Goal: Find specific fact: Find specific fact

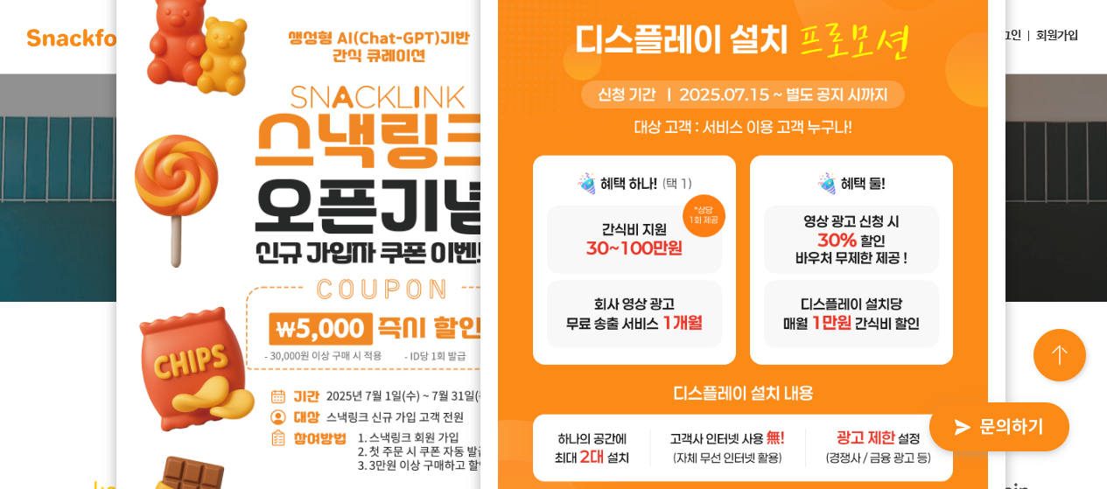
scroll to position [438, 0]
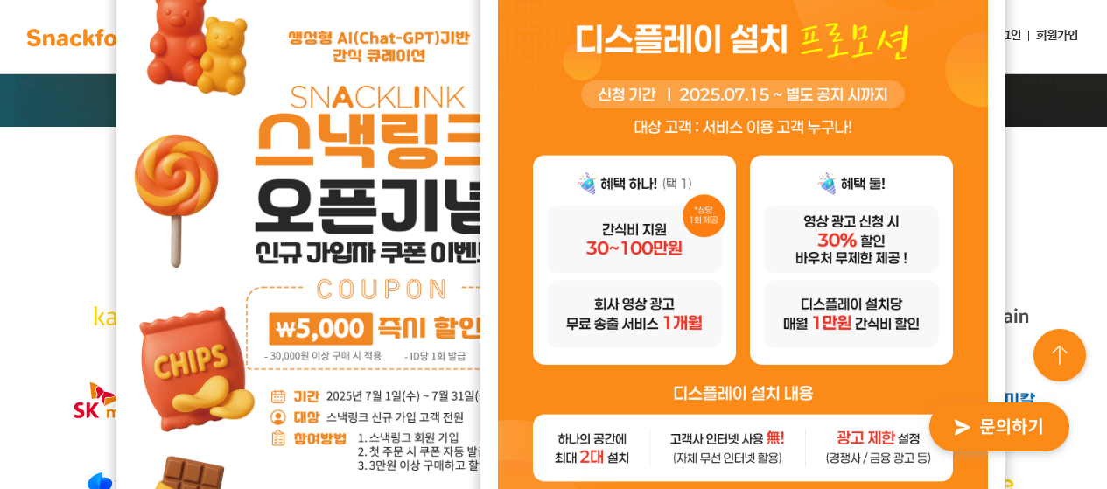
click at [1057, 356] on img at bounding box center [1061, 357] width 63 height 63
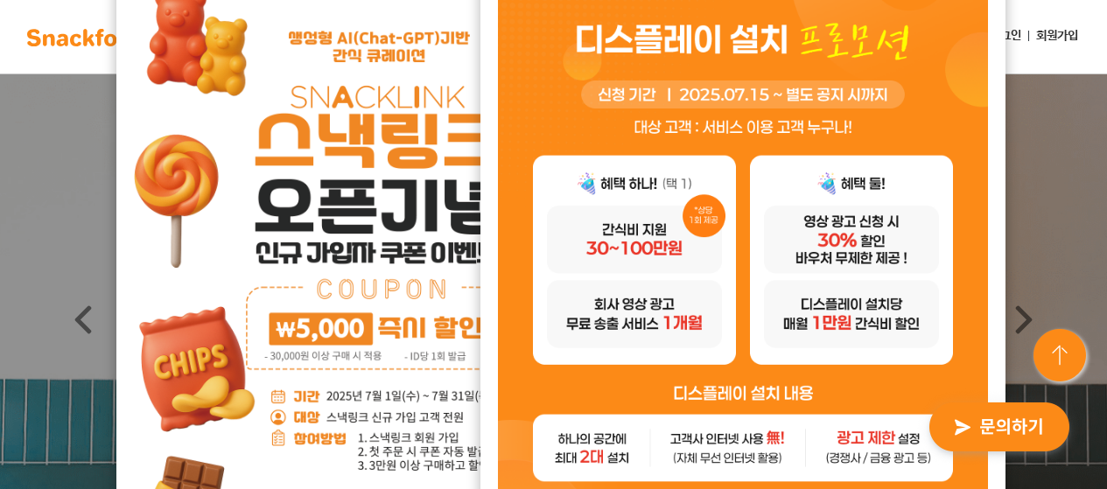
drag, startPoint x: 1007, startPoint y: 429, endPoint x: 270, endPoint y: 382, distance: 738.6
click at [1007, 429] on img "button" at bounding box center [1000, 428] width 172 height 81
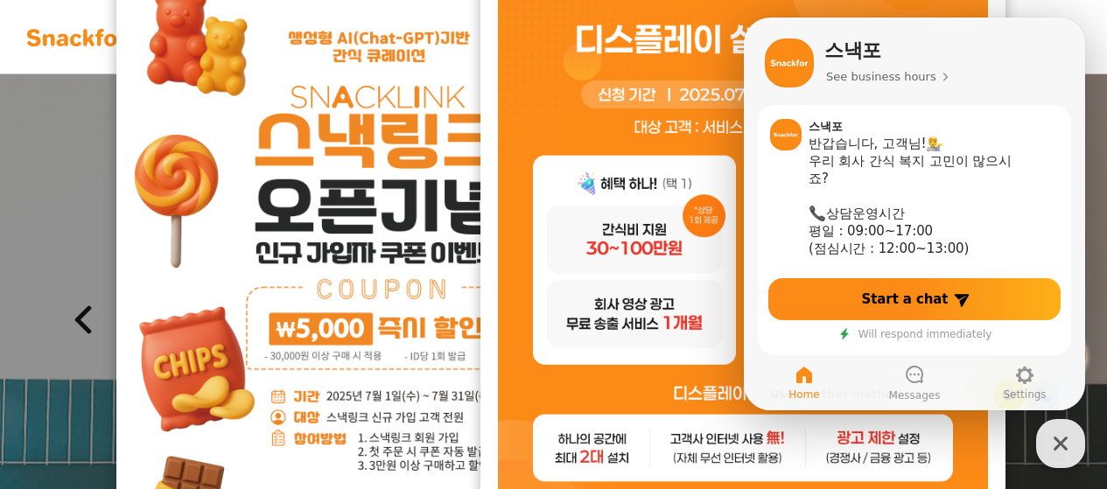
click at [32, 129] on link "Previous" at bounding box center [83, 319] width 166 height 490
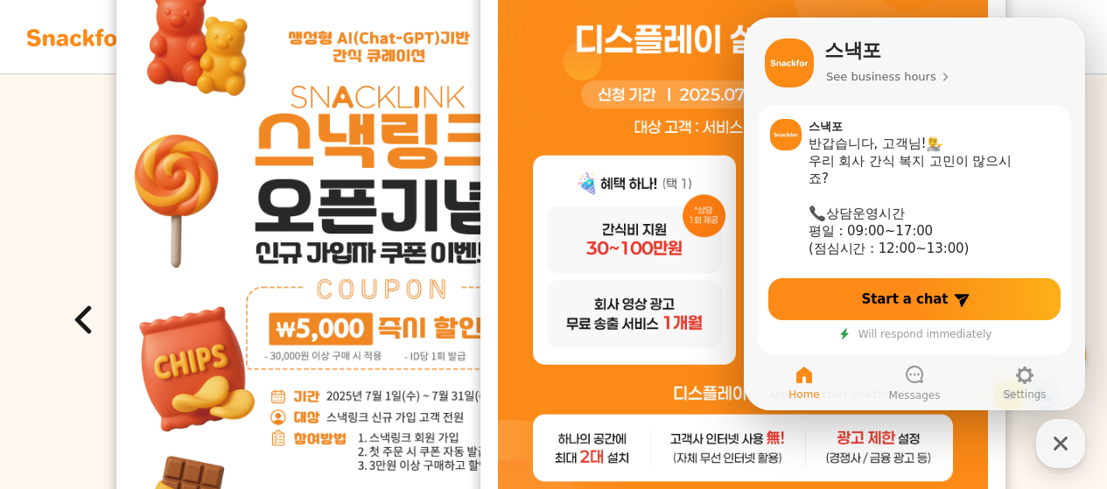
click at [79, 306] on span at bounding box center [83, 319] width 28 height 29
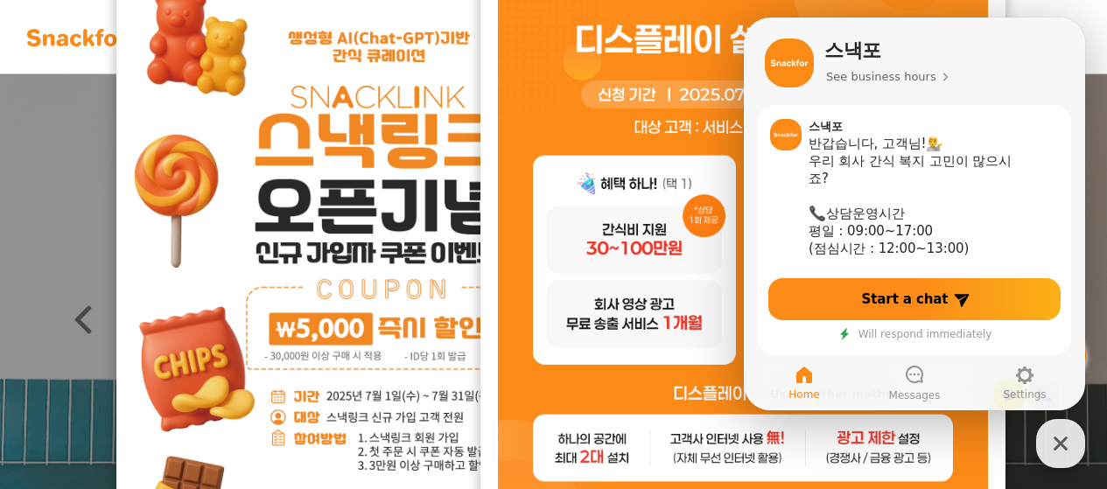
click at [1057, 440] on icon "button" at bounding box center [1061, 444] width 14 height 14
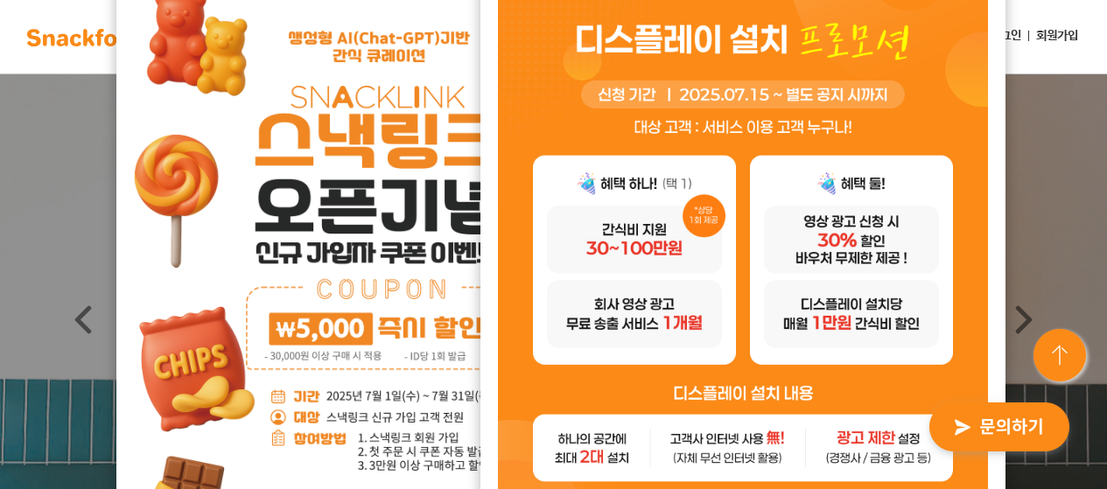
drag, startPoint x: 998, startPoint y: 60, endPoint x: 987, endPoint y: 204, distance: 144.8
click at [987, 204] on div "24시간 동안 보지 않기 닫기" at bounding box center [743, 301] width 525 height 681
click at [916, 132] on img at bounding box center [743, 277] width 490 height 578
drag, startPoint x: 1074, startPoint y: 200, endPoint x: 1059, endPoint y: 84, distance: 117.4
drag, startPoint x: 1059, startPoint y: 84, endPoint x: 888, endPoint y: 46, distance: 175.0
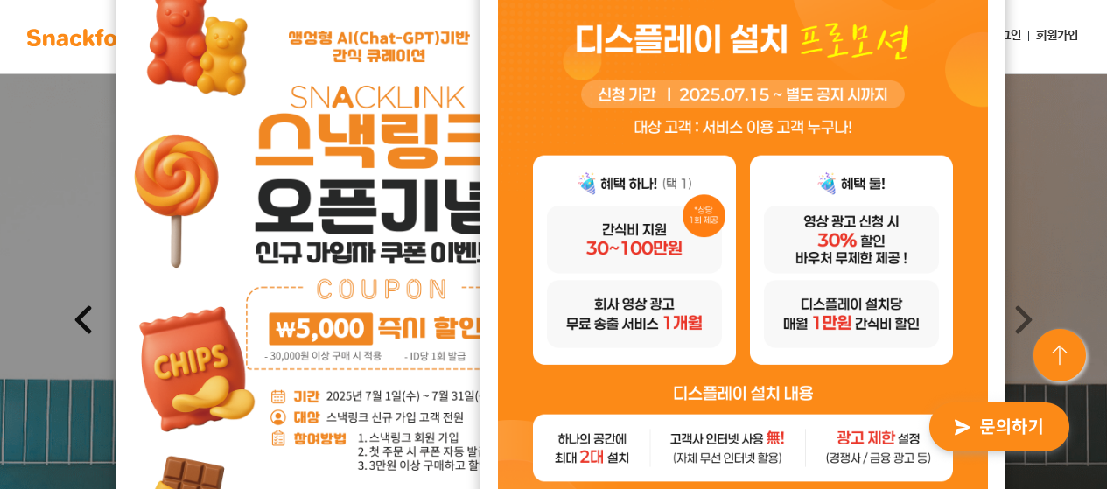
drag, startPoint x: 888, startPoint y: 46, endPoint x: 53, endPoint y: 140, distance: 840.4
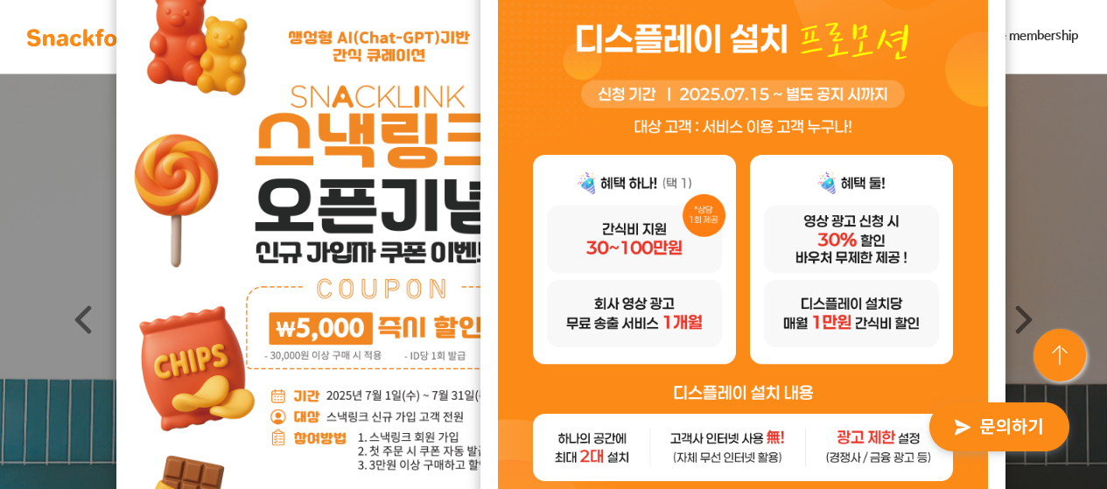
click at [1047, 40] on font "join the membership" at bounding box center [1022, 36] width 113 height 14
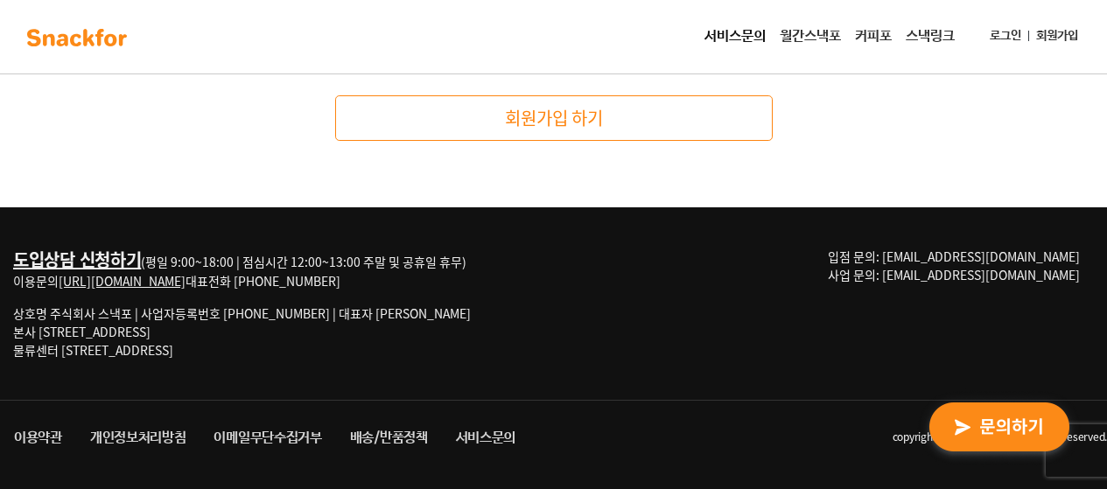
scroll to position [496, 0]
click at [793, 350] on div "도입상담 신청하기 (평일 9:00~18:00 | 점심시간 12:00~13:00 주말 및 공휴일 휴무) 이용문의 [URL][DOMAIN_NAME…" at bounding box center [553, 303] width 1107 height 193
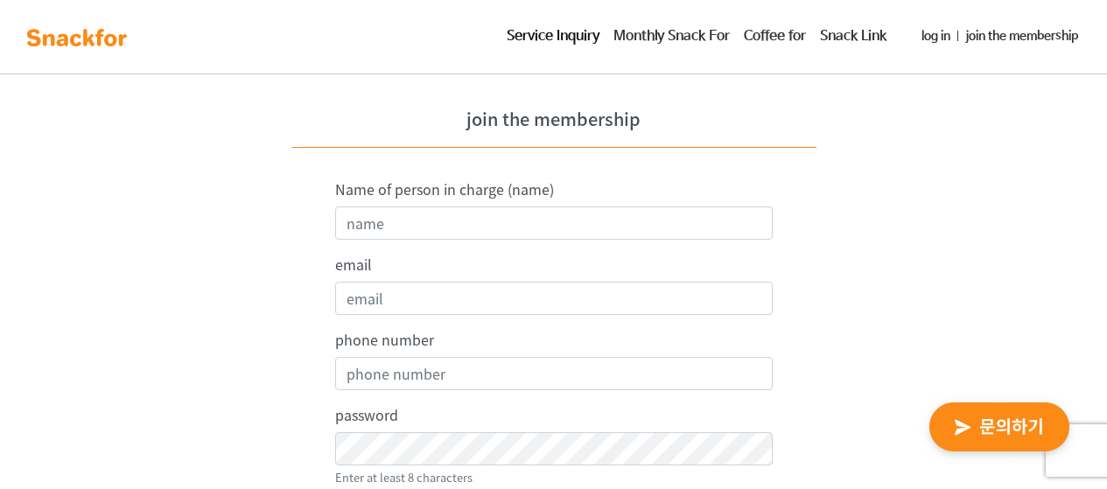
scroll to position [500, 0]
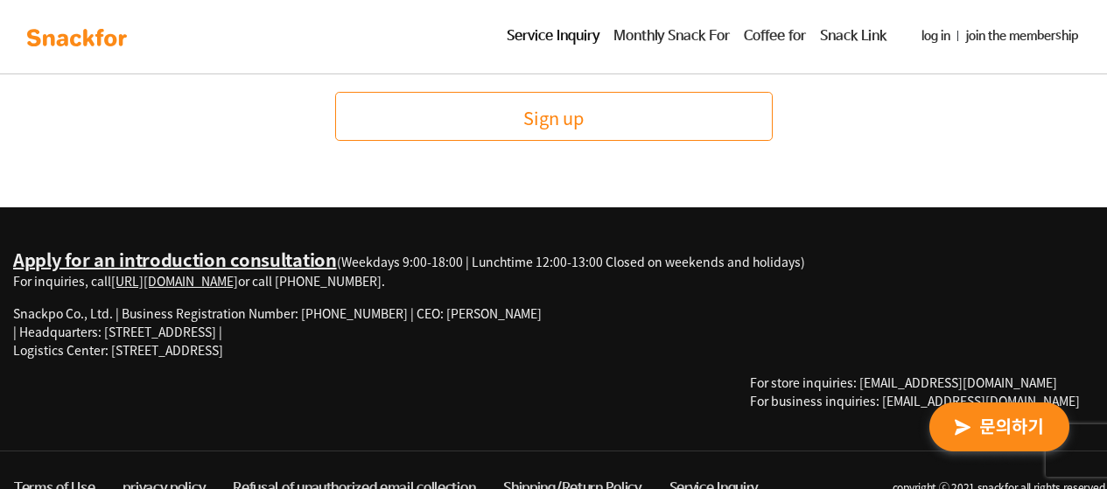
click at [449, 317] on font "Snackpo Co., Ltd. | Business Registration Number: [PHONE_NUMBER] | CEO: [PERSON…" at bounding box center [277, 314] width 529 height 18
drag, startPoint x: 298, startPoint y: 307, endPoint x: 374, endPoint y: 313, distance: 76.4
click at [374, 313] on font "Snackpo Co., Ltd. | Business Registration Number: [PHONE_NUMBER] | CEO: [PERSON…" at bounding box center [277, 314] width 529 height 18
copy font "[PHONE_NUMBER]"
